Goal: Book appointment/travel/reservation

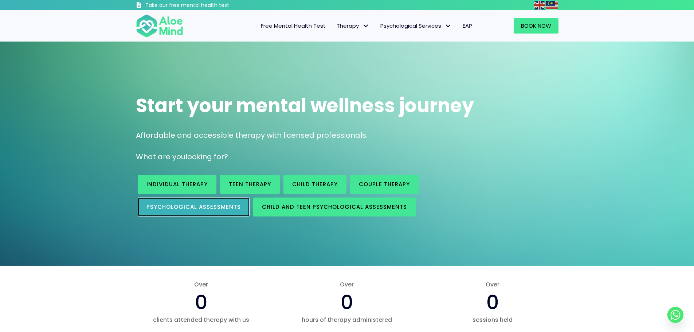
click at [196, 209] on span "Psychological assessments" at bounding box center [193, 207] width 94 height 8
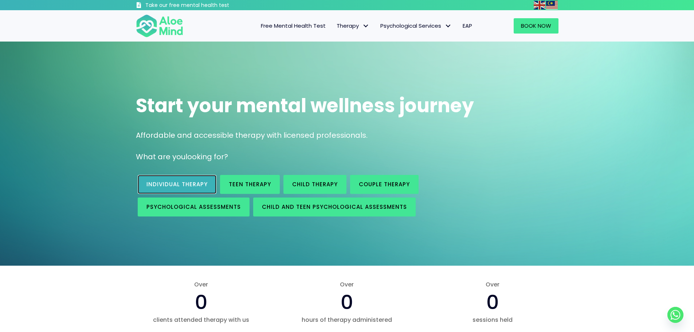
click at [177, 187] on span "Individual therapy" at bounding box center [176, 184] width 61 height 8
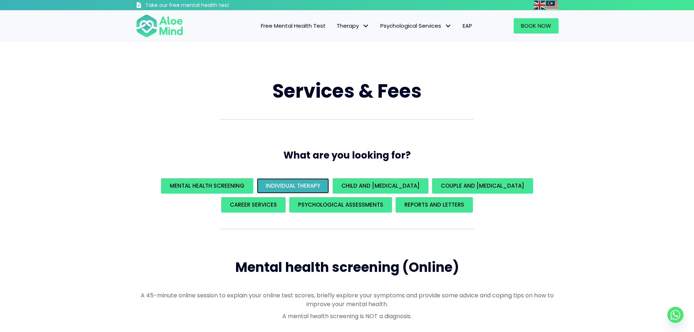
click at [309, 188] on span "Individual Therapy" at bounding box center [293, 186] width 55 height 8
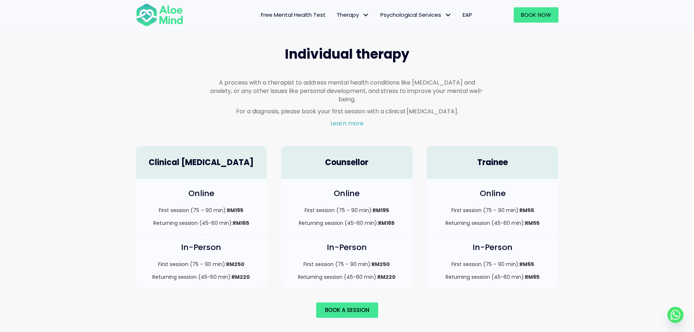
scroll to position [427, 0]
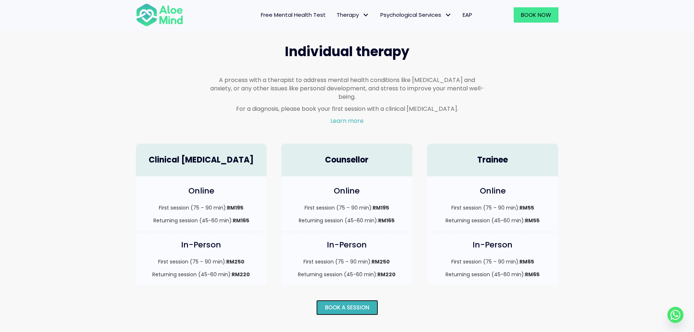
click at [334, 303] on span "Book a session" at bounding box center [347, 307] width 44 height 8
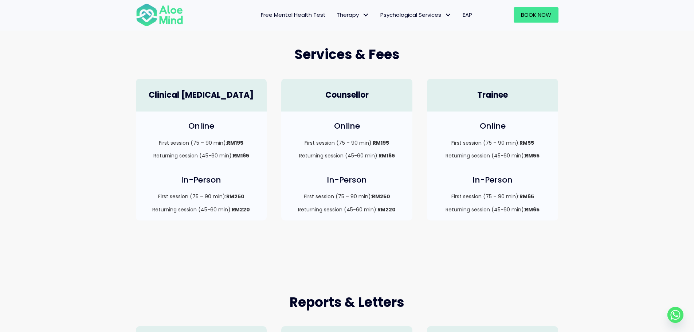
scroll to position [255, 0]
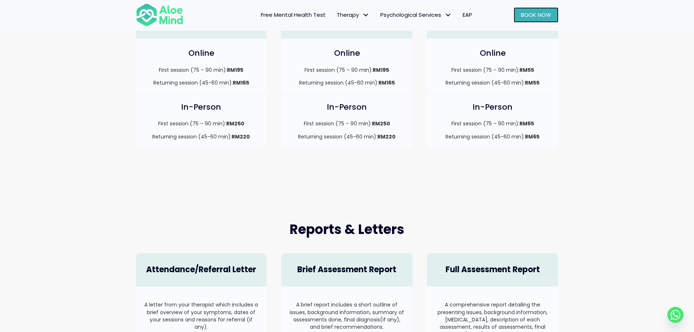
click at [534, 13] on span "Book Now" at bounding box center [536, 15] width 30 height 8
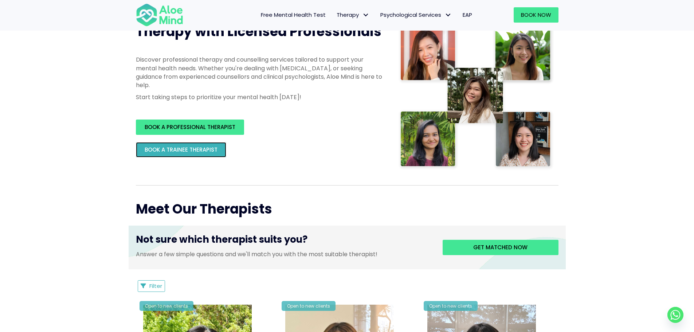
click at [196, 152] on span "BOOK A TRAINEE THERAPIST" at bounding box center [181, 150] width 73 height 8
click at [195, 151] on span "BOOK A TRAINEE THERAPIST" at bounding box center [181, 150] width 73 height 8
